Goal: Task Accomplishment & Management: Manage account settings

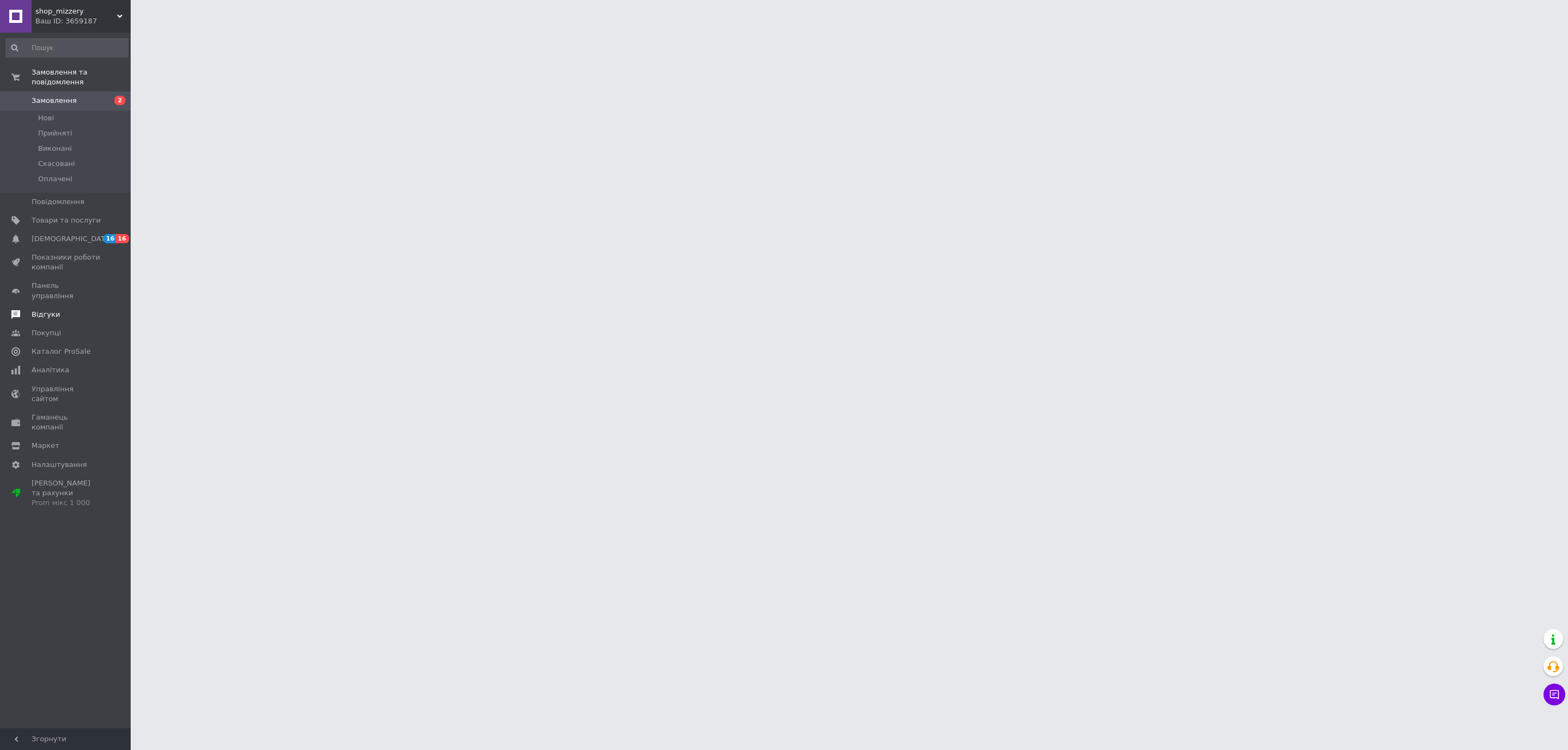
click at [58, 310] on span "Відгуки" at bounding box center [66, 315] width 69 height 10
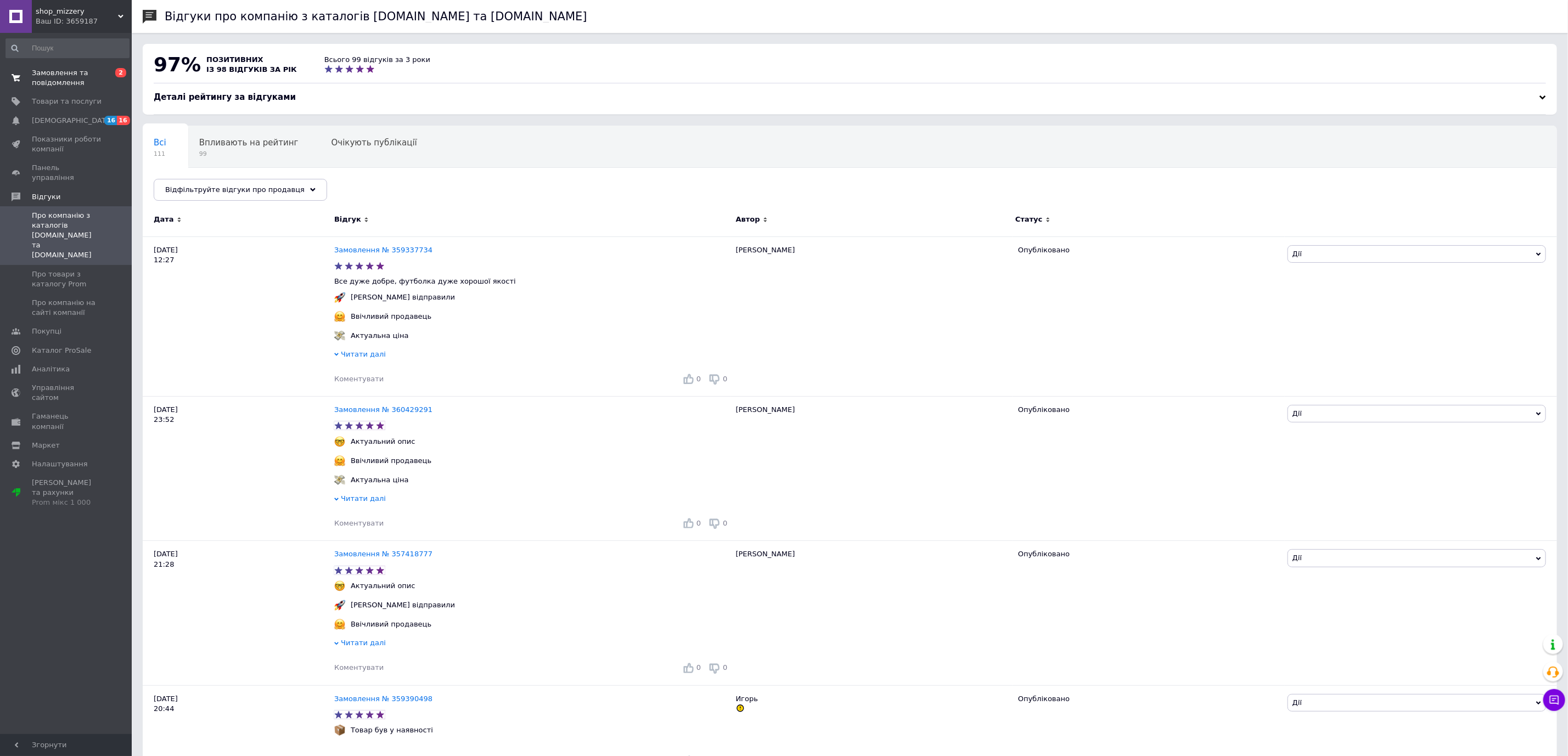
click at [57, 84] on span "Замовлення та повідомлення" at bounding box center [66, 78] width 70 height 20
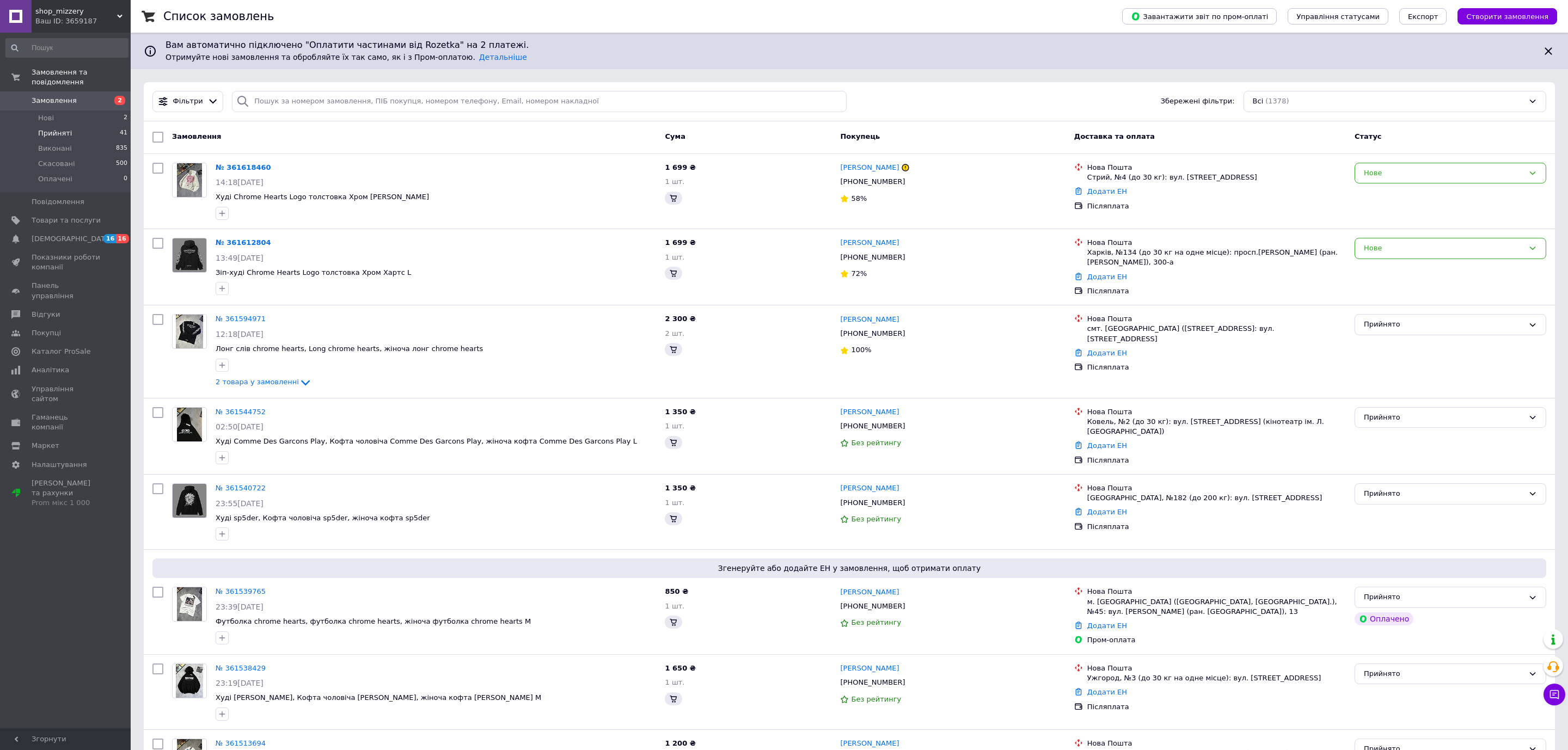
click at [69, 128] on li "Прийняті 41" at bounding box center [67, 133] width 134 height 15
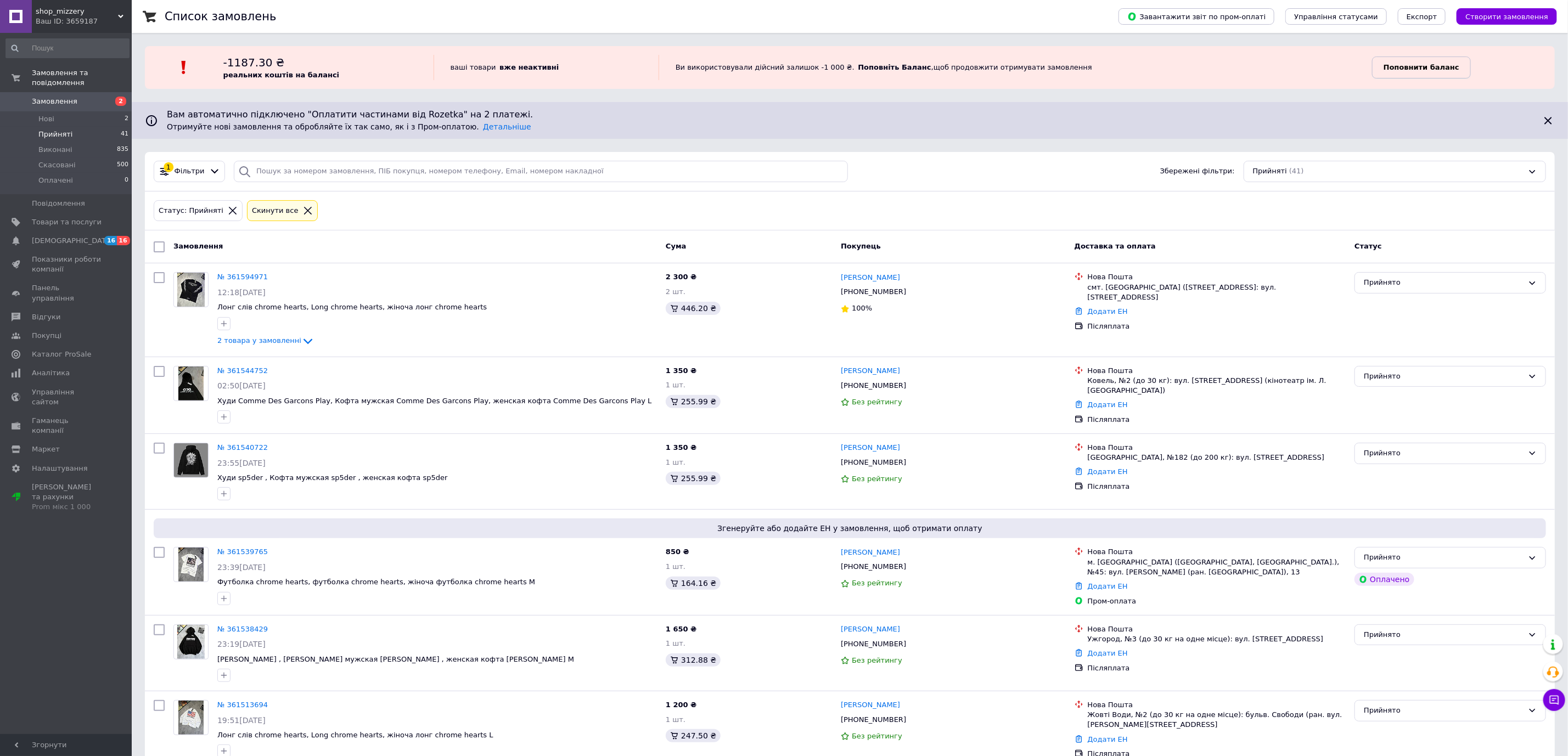
click at [1396, 64] on b "Поповнити баланс" at bounding box center [1421, 67] width 76 height 9
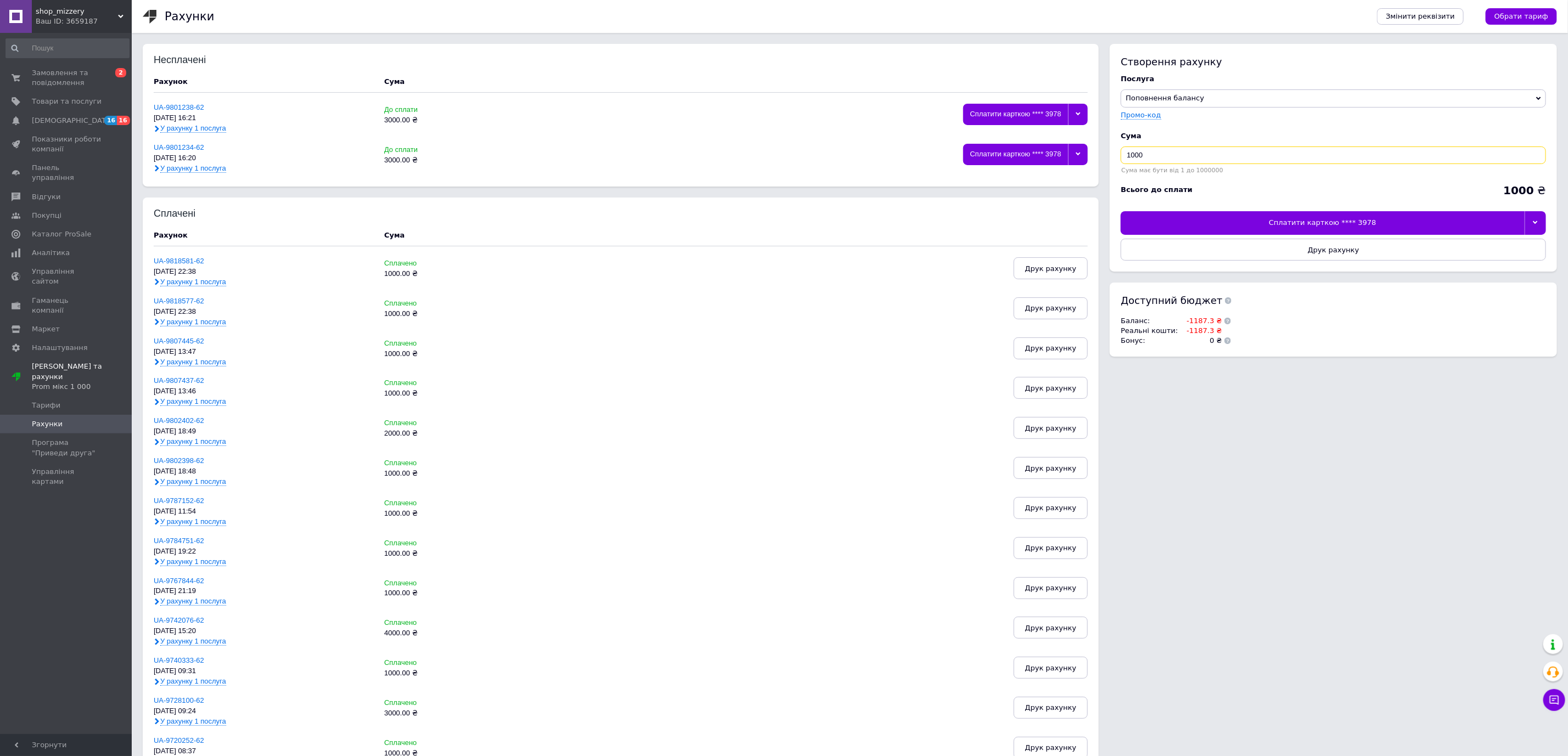
drag, startPoint x: 1131, startPoint y: 158, endPoint x: 1112, endPoint y: 159, distance: 19.0
click at [1112, 159] on div "Створення рахунку Послуга Поповнення балансу Premium-дизайн Промо-код Cума 1000…" at bounding box center [1333, 158] width 448 height 228
type input "2000"
click at [1535, 219] on div at bounding box center [1535, 223] width 21 height 23
click at [1252, 290] on div "Сплатити карткою **** 8061" at bounding box center [1333, 290] width 413 height 10
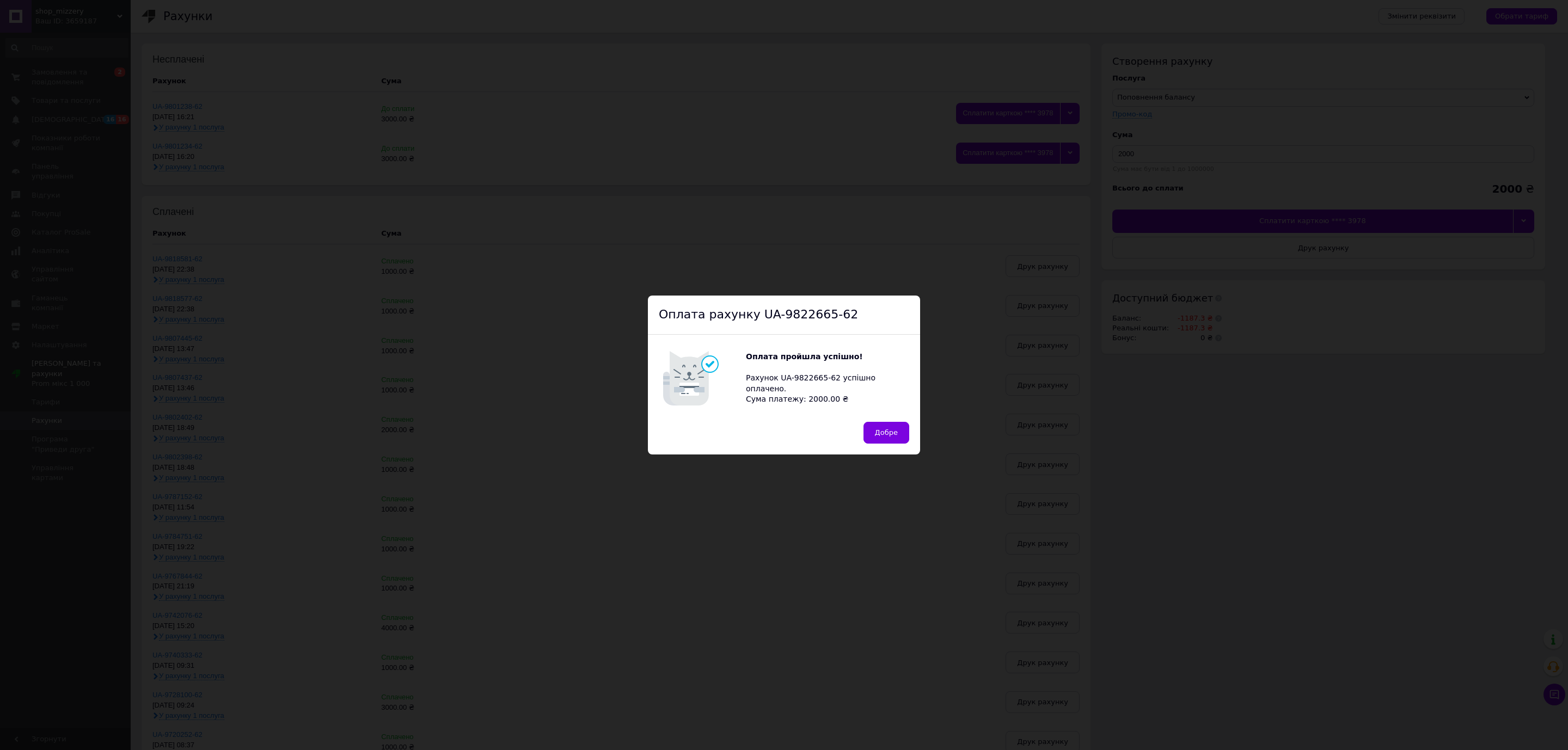
click at [784, 395] on div "Оплата пройшла успішно! Рахунок UA-9822665-62 успішно оплачено. Сума платежу: 2…" at bounding box center [828, 378] width 164 height 53
click at [889, 432] on span "Добре" at bounding box center [886, 433] width 23 height 9
